Goal: Information Seeking & Learning: Learn about a topic

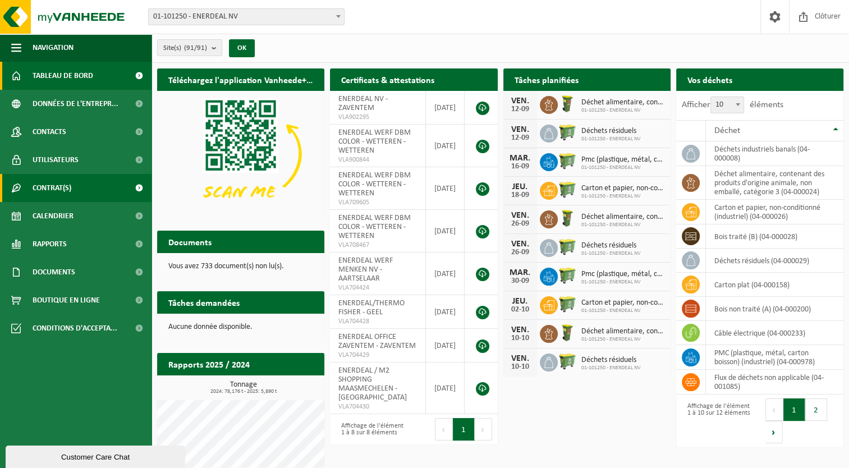
click at [39, 186] on span "Contrat(s)" at bounding box center [52, 188] width 39 height 28
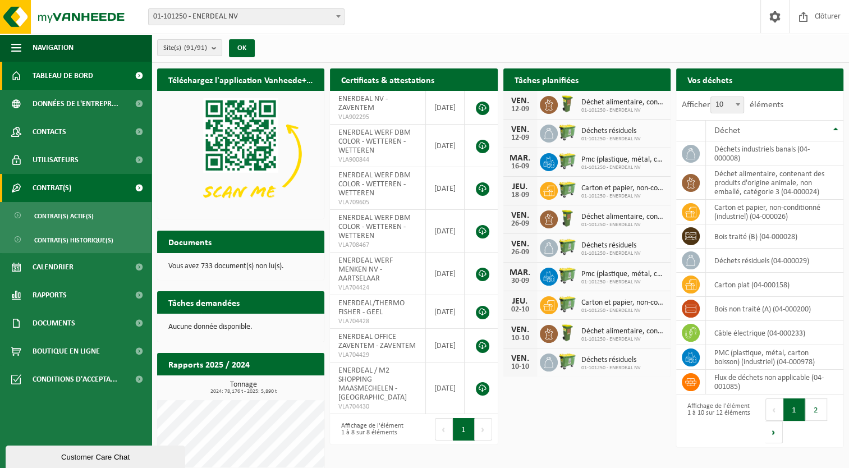
click at [39, 186] on span "Contrat(s)" at bounding box center [52, 188] width 39 height 28
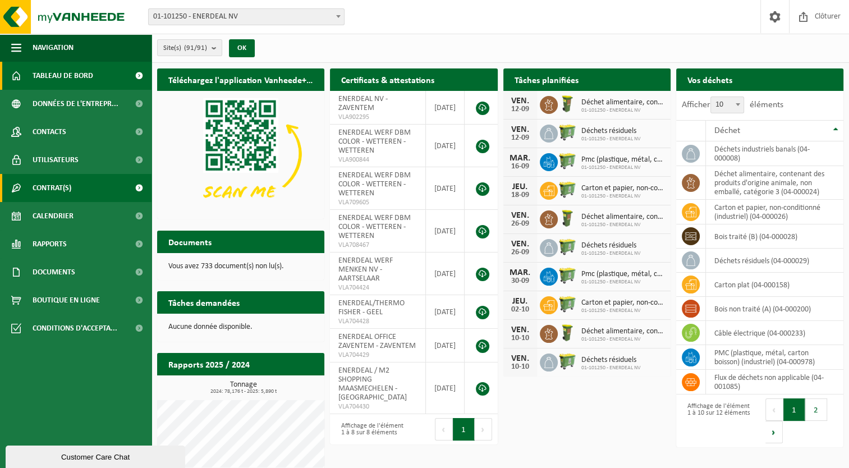
click at [39, 186] on span "Contrat(s)" at bounding box center [52, 188] width 39 height 28
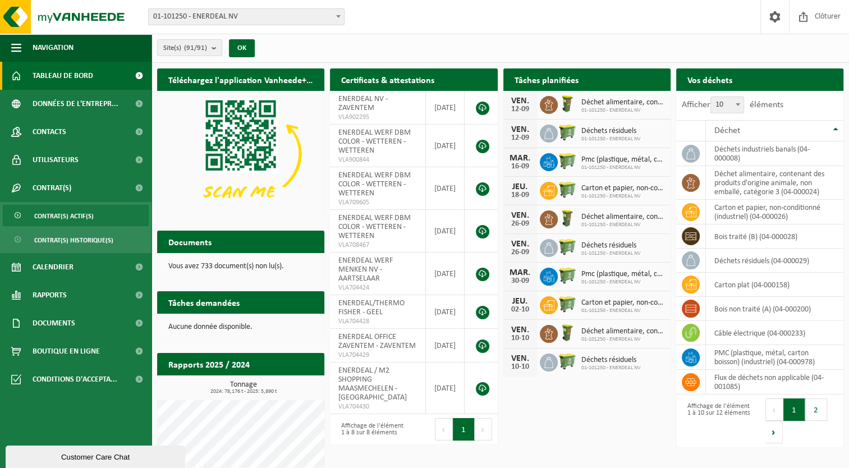
click at [13, 216] on link "Contrat(s) actif(s)" at bounding box center [76, 215] width 146 height 21
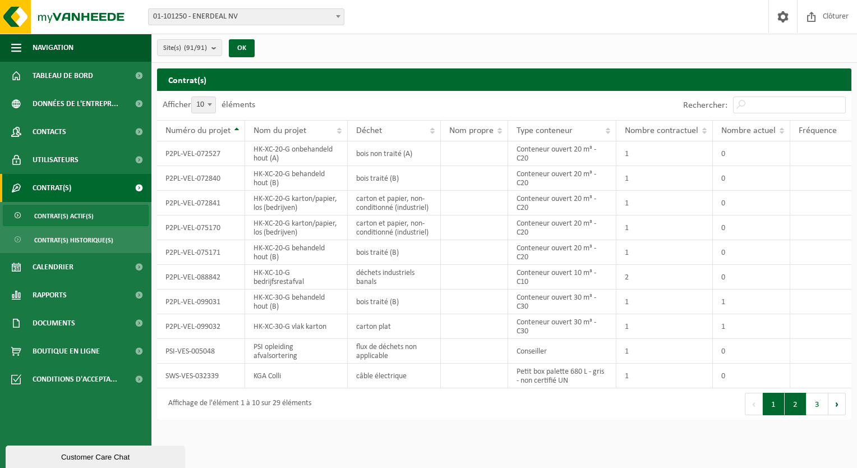
click at [797, 406] on button "2" at bounding box center [796, 404] width 22 height 22
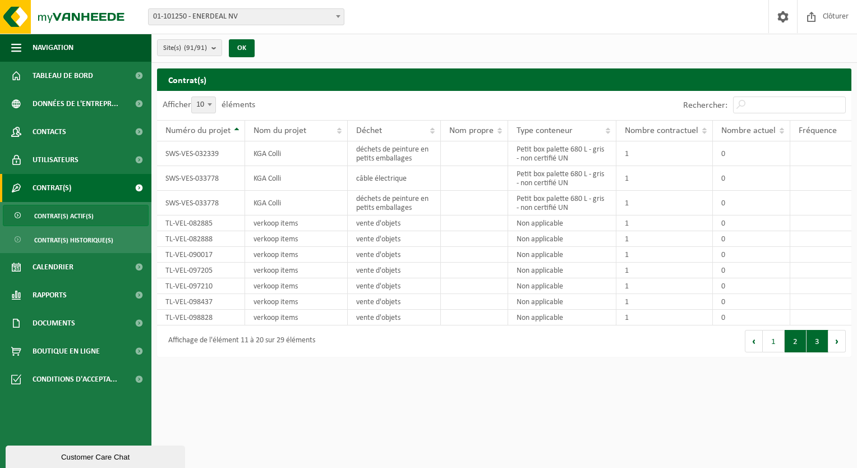
click at [821, 339] on button "3" at bounding box center [818, 341] width 22 height 22
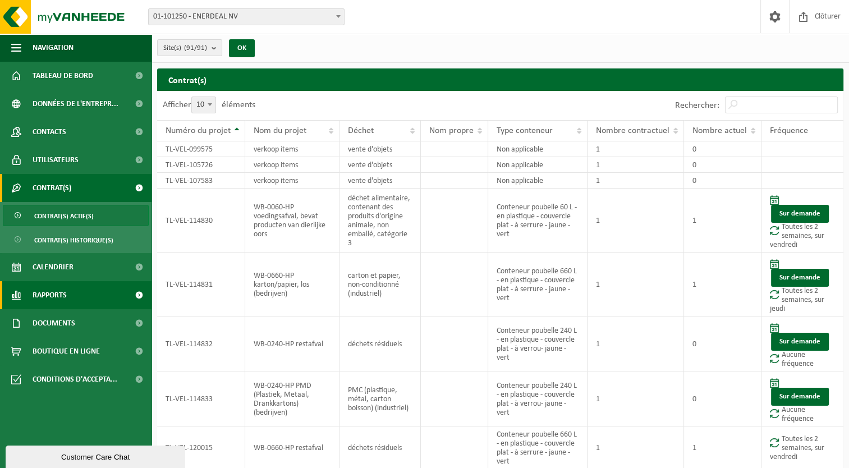
click at [118, 290] on link "Rapports" at bounding box center [75, 295] width 151 height 28
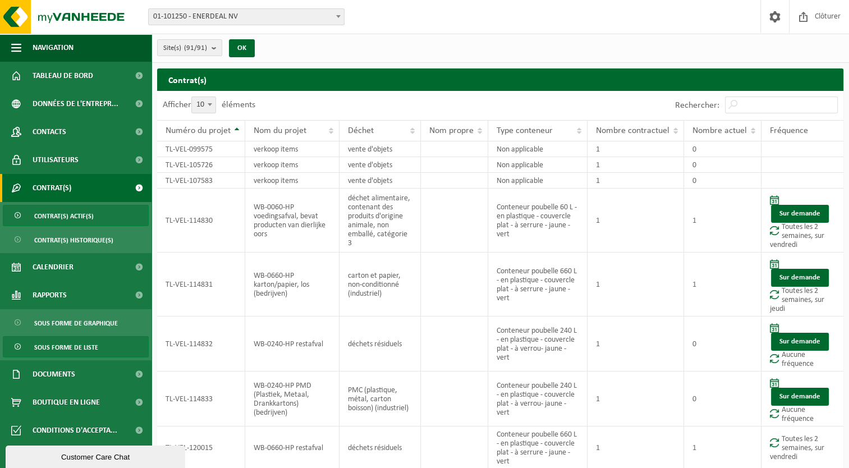
click at [92, 348] on span "Sous forme de liste" at bounding box center [66, 347] width 64 height 21
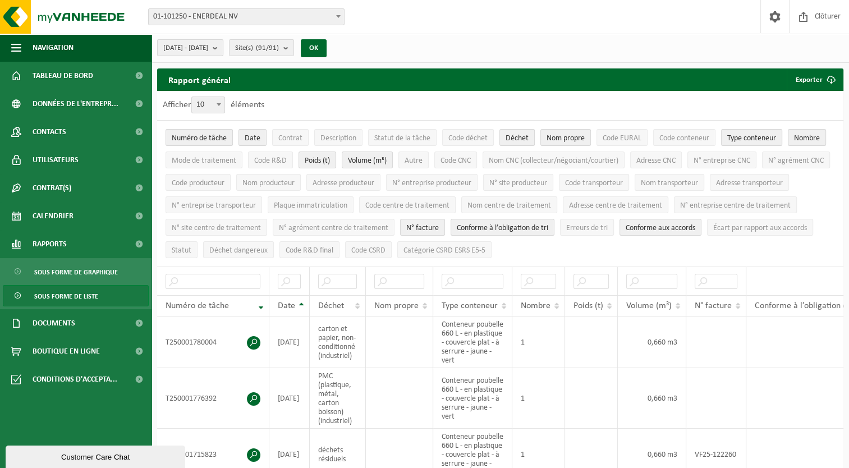
click at [223, 49] on button "2025-04-01 - 2025-09-12" at bounding box center [190, 47] width 66 height 17
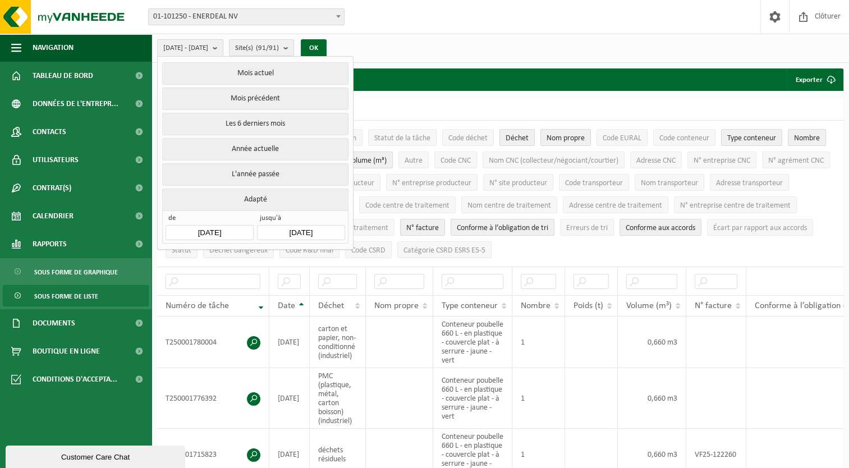
click at [223, 49] on button "2025-04-01 - 2025-09-12" at bounding box center [190, 47] width 66 height 17
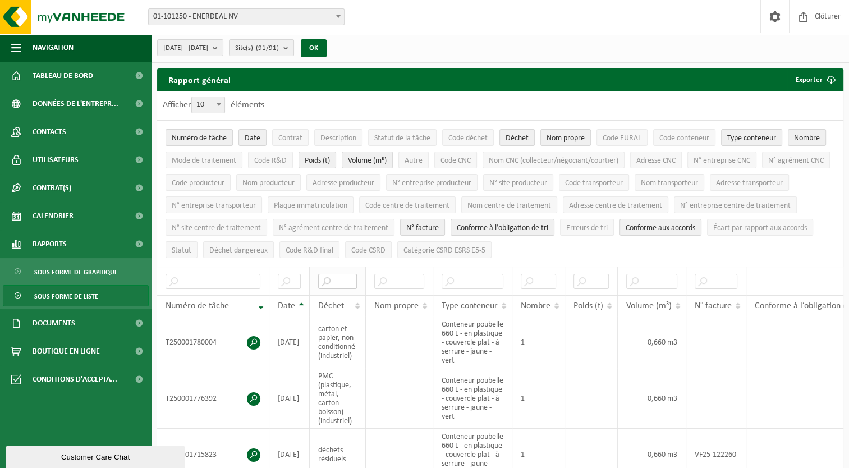
click at [346, 282] on input "text" at bounding box center [337, 281] width 39 height 15
click at [359, 297] on th "Déchet" at bounding box center [338, 305] width 56 height 21
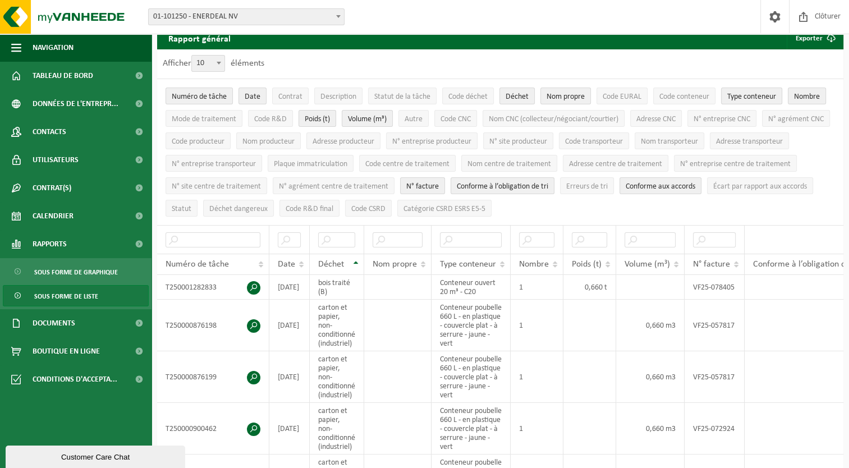
scroll to position [47, 0]
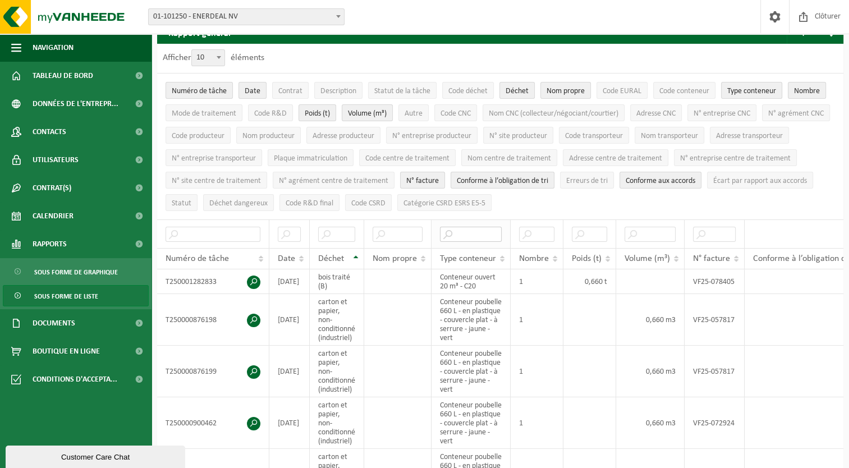
click at [495, 232] on input "text" at bounding box center [471, 234] width 62 height 15
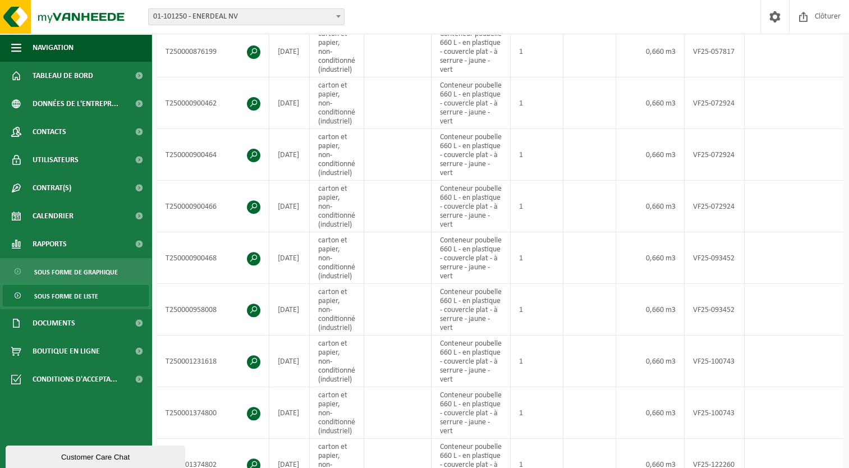
scroll to position [0, 0]
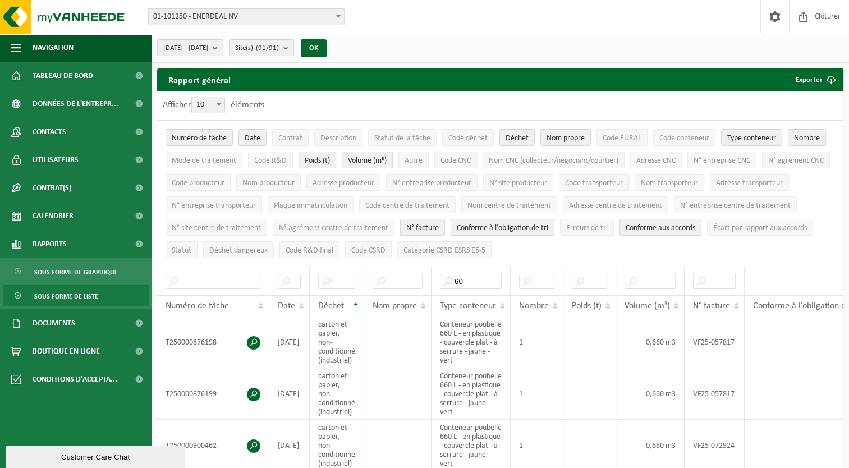
click at [494, 255] on li "Catégorie CSRD ESRS E5-5" at bounding box center [444, 249] width 100 height 22
click at [489, 279] on input "60" at bounding box center [471, 281] width 62 height 15
type input "60"
